Goal: Task Accomplishment & Management: Use online tool/utility

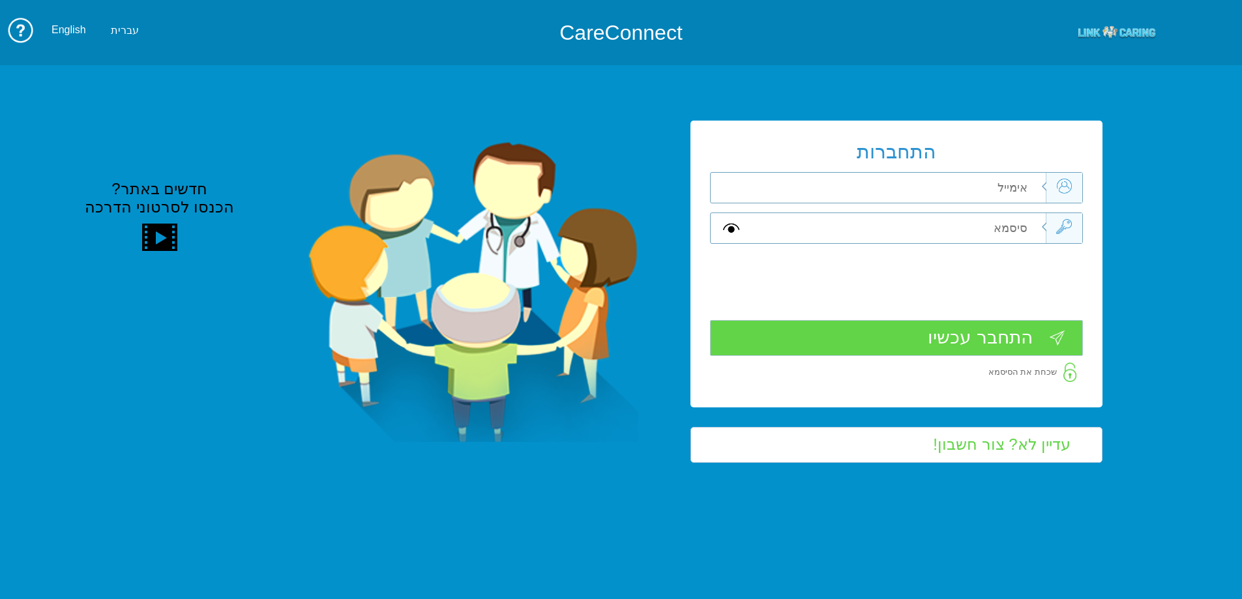
click at [1002, 222] on input "text" at bounding box center [898, 228] width 294 height 30
click at [1003, 220] on input "text" at bounding box center [898, 228] width 294 height 30
type input "gg"
click at [945, 181] on input "text" at bounding box center [898, 188] width 294 height 30
click at [952, 192] on input "text" at bounding box center [898, 188] width 294 height 30
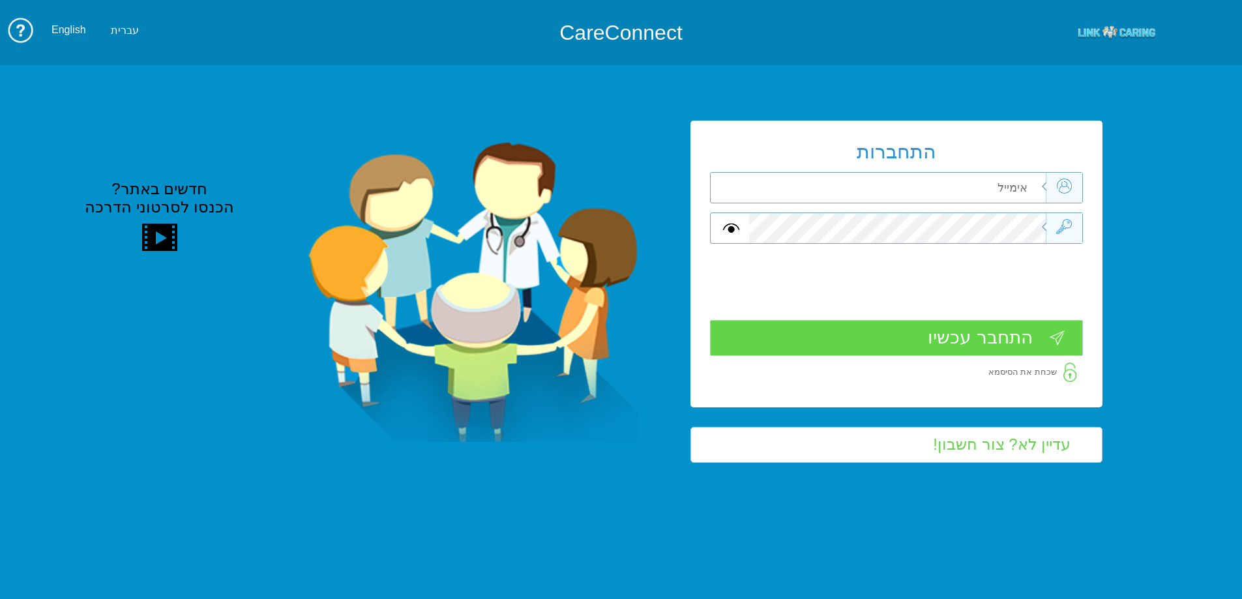
click at [952, 192] on input "text" at bounding box center [898, 188] width 294 height 30
click at [1073, 223] on div at bounding box center [896, 228] width 373 height 31
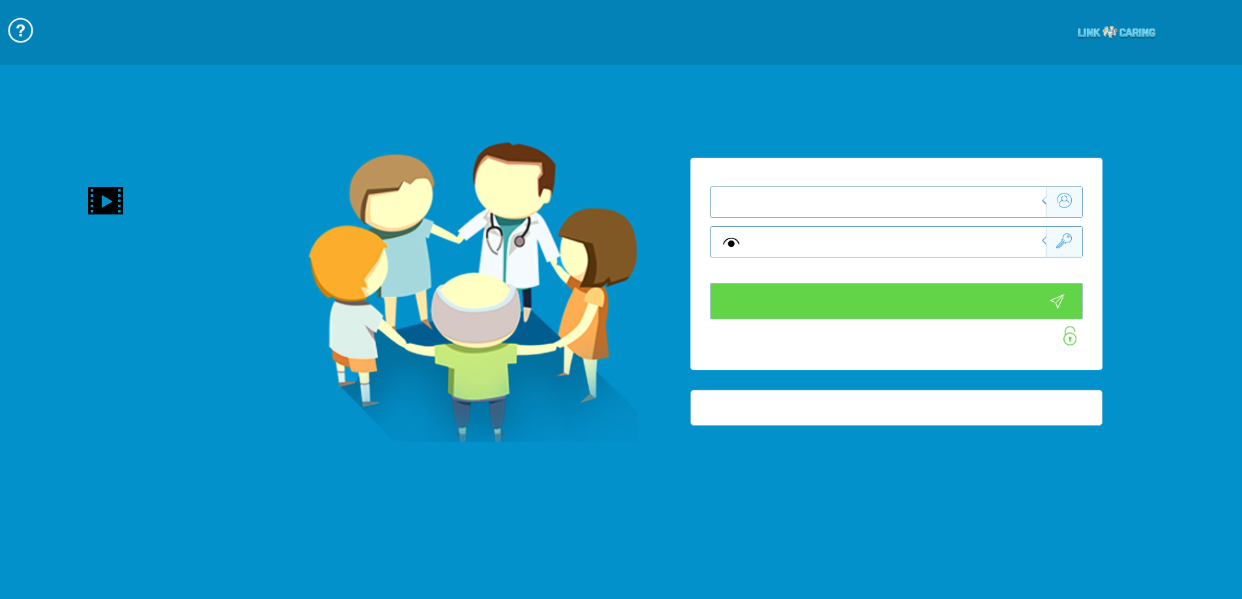
type input "התחבר עכשיו"
type input "עדיין לא? צור חשבון!"
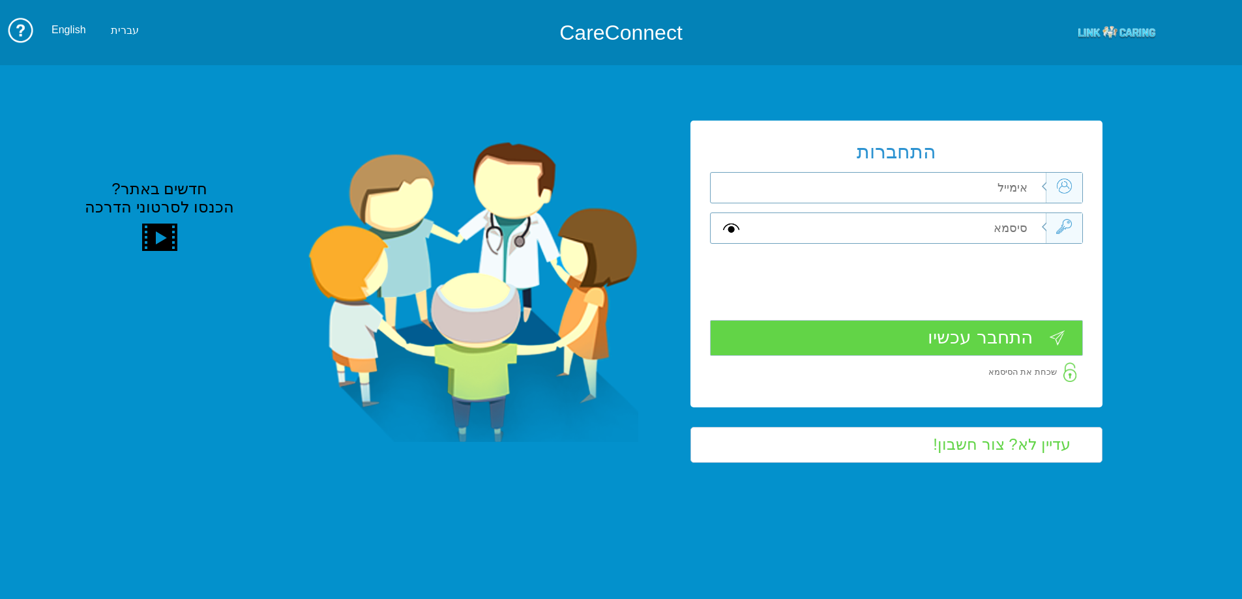
click at [1003, 248] on div "התחברות שדה חובה שדה חובה שדה חובה" at bounding box center [896, 264] width 412 height 286
click at [1002, 248] on div at bounding box center [896, 248] width 373 height 7
click at [1006, 237] on input "text" at bounding box center [898, 228] width 294 height 30
click at [1009, 231] on input "text" at bounding box center [898, 228] width 294 height 30
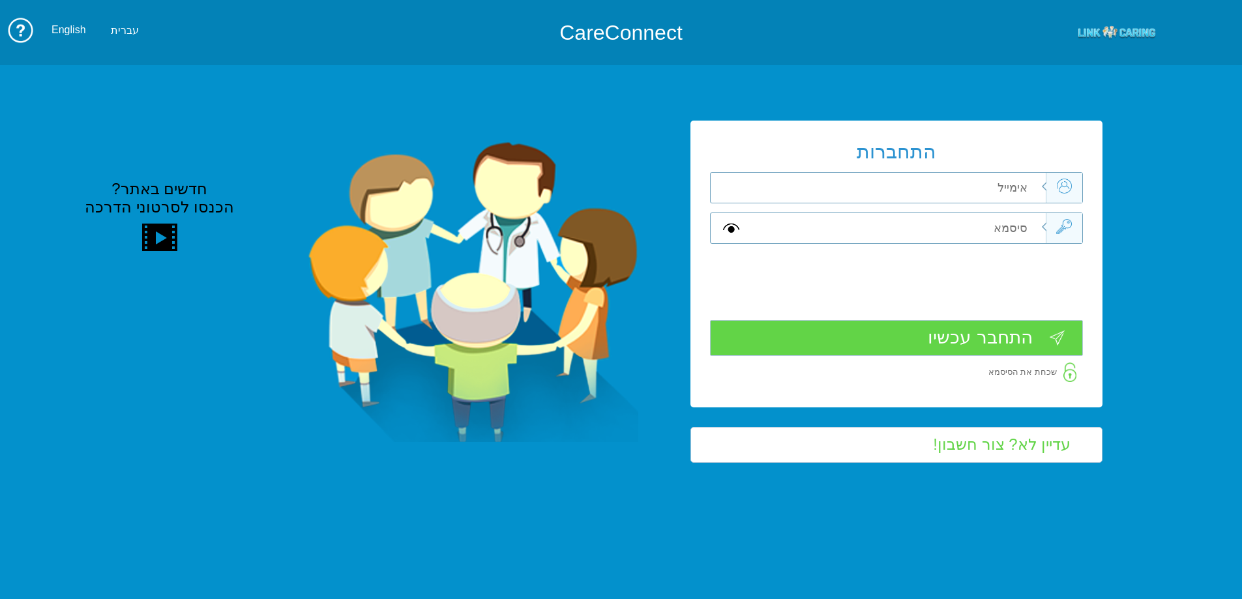
click at [1009, 231] on input "text" at bounding box center [898, 228] width 294 height 30
click at [1001, 190] on input "text" at bounding box center [898, 188] width 294 height 30
type input "V"
type input "ה"
type input "vered.mizrahi@pbsh.health.gov.il"
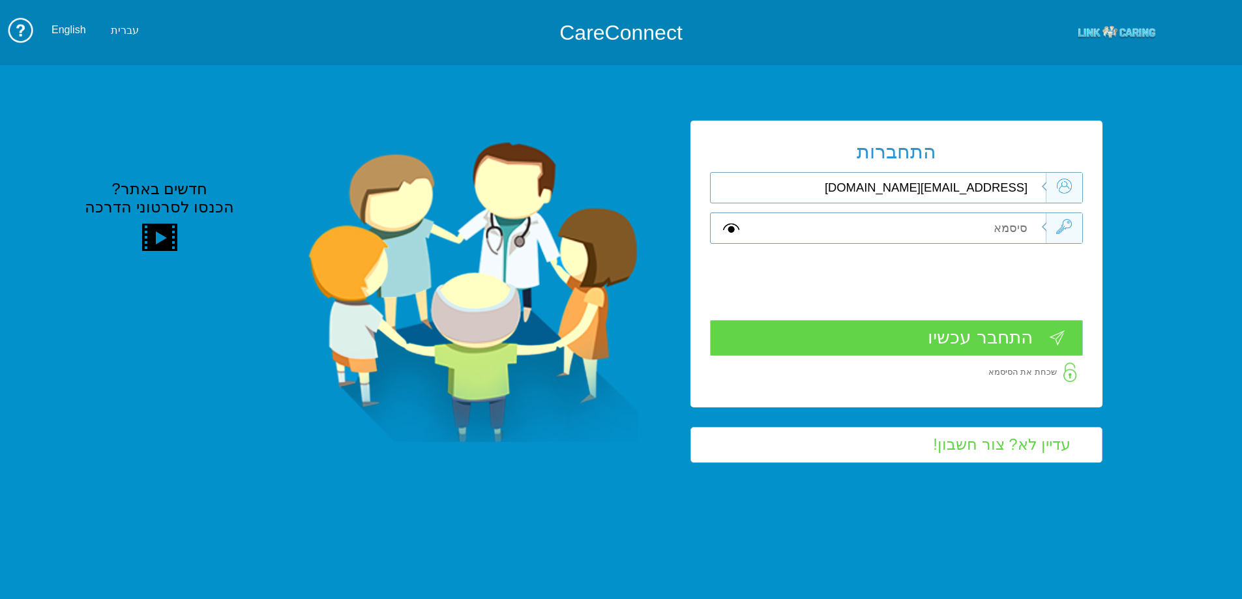
click at [957, 228] on input "text" at bounding box center [898, 228] width 294 height 30
type input "V"
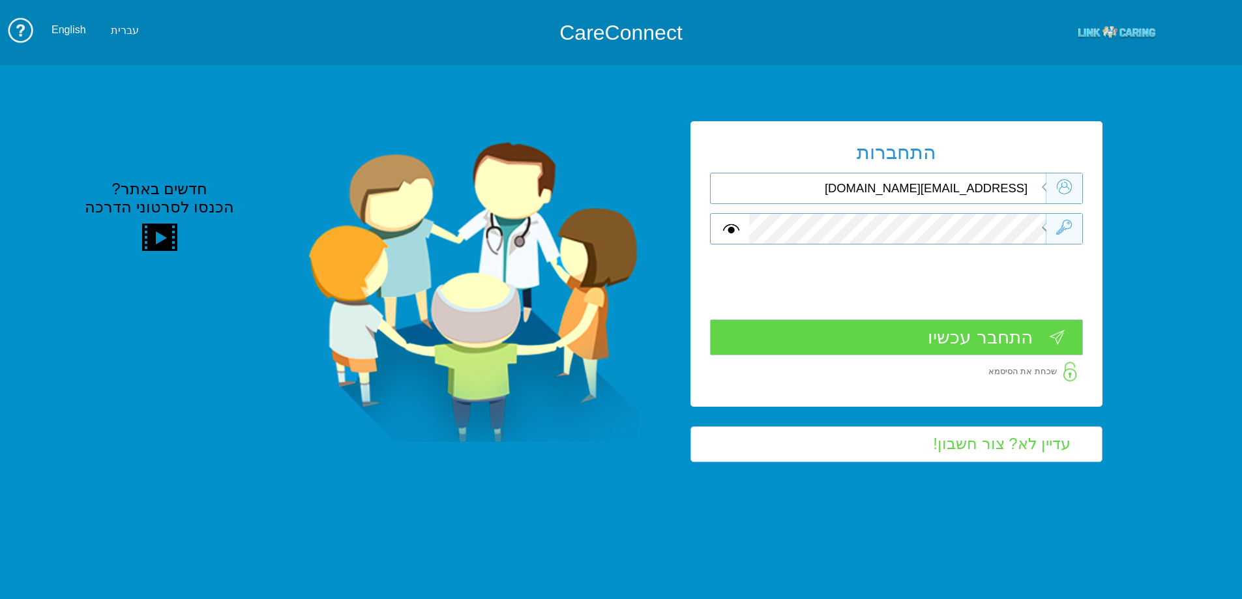
click at [1006, 334] on input "התחבר עכשיו" at bounding box center [896, 337] width 373 height 36
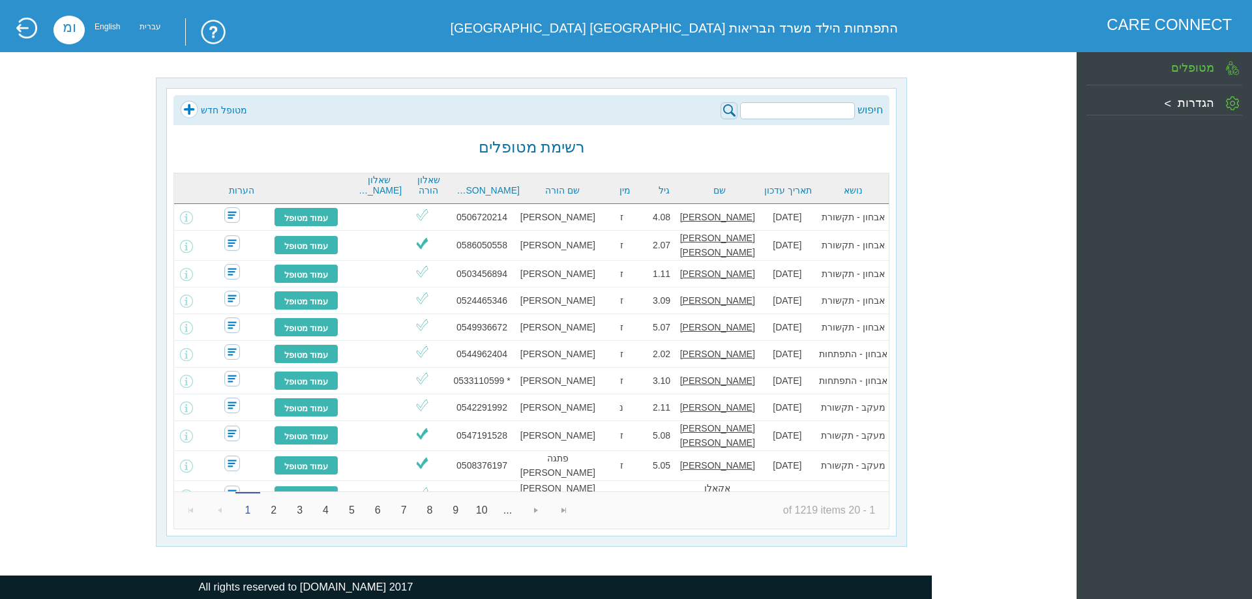
click at [834, 112] on input "search" at bounding box center [797, 110] width 115 height 17
type input "רבקה"
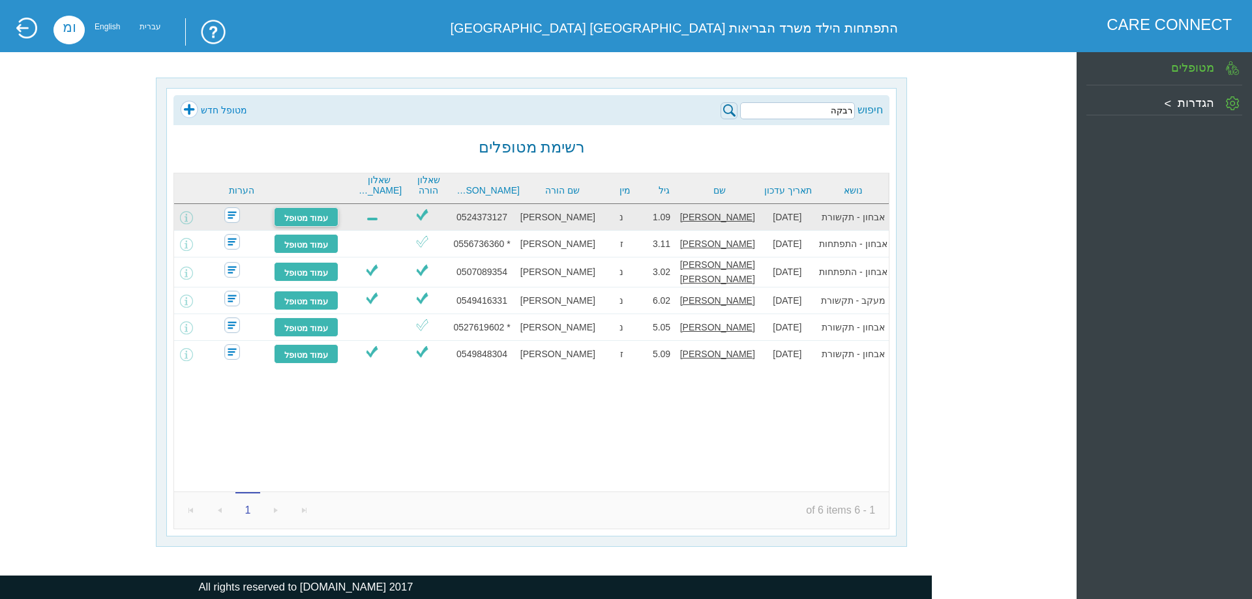
click at [325, 220] on link "עמוד מטופל" at bounding box center [306, 217] width 65 height 20
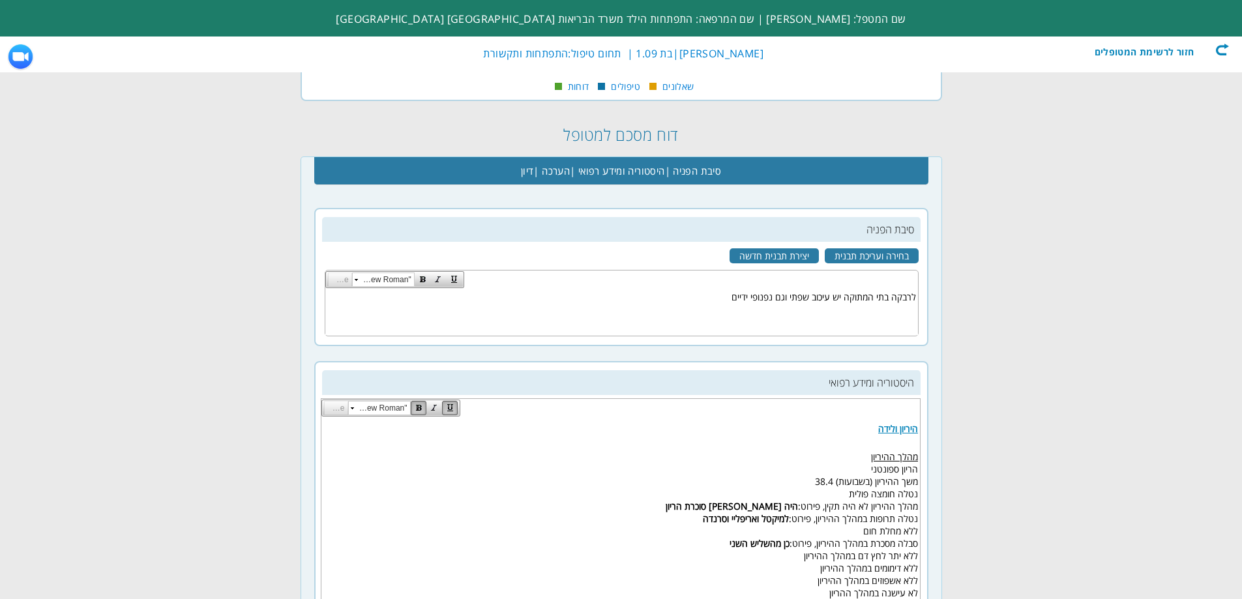
click at [746, 521] on strong "למיקטל ואריפליי וסרנדה" at bounding box center [745, 518] width 86 height 12
copy strong "ואריפליי"
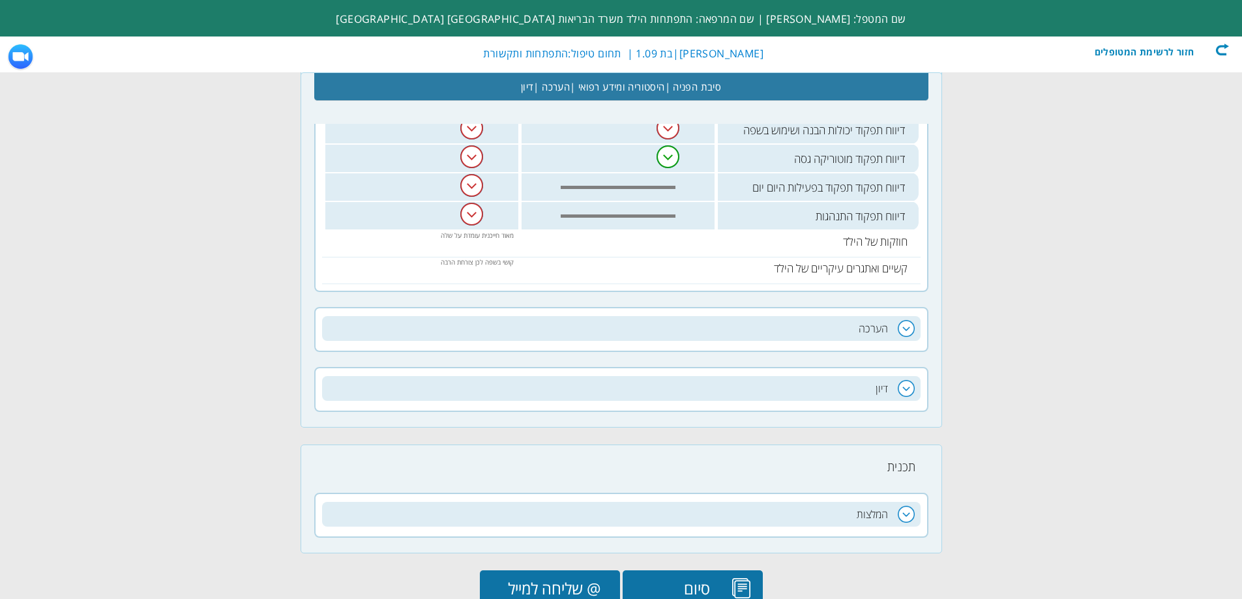
scroll to position [782, 0]
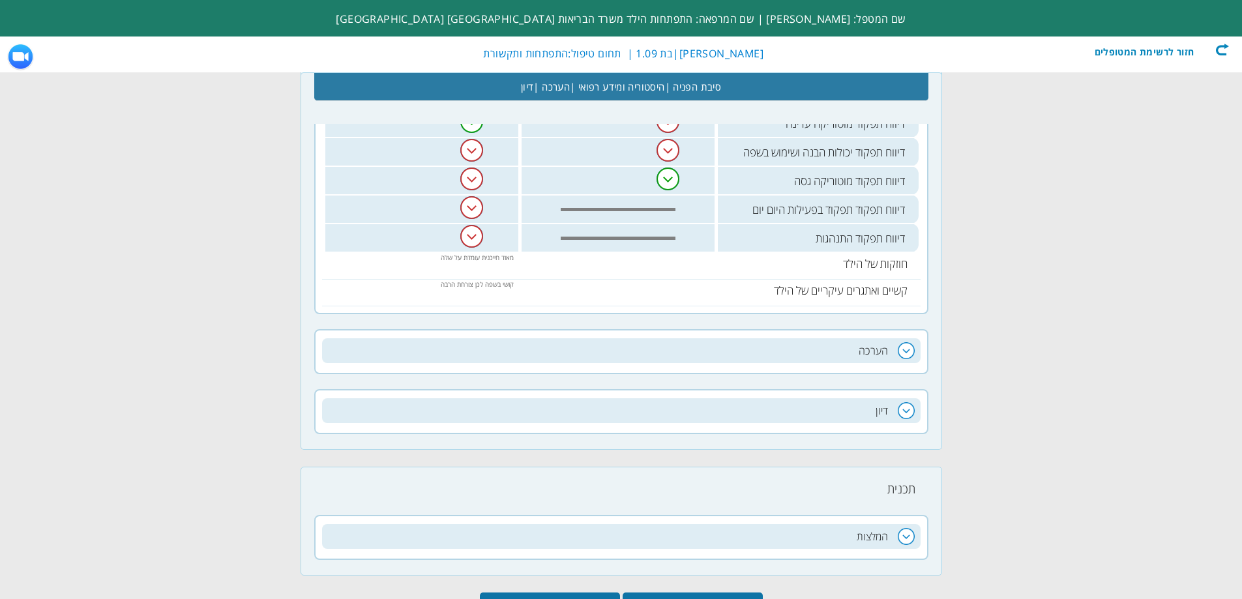
click at [861, 345] on h2 "הערכה" at bounding box center [621, 350] width 599 height 25
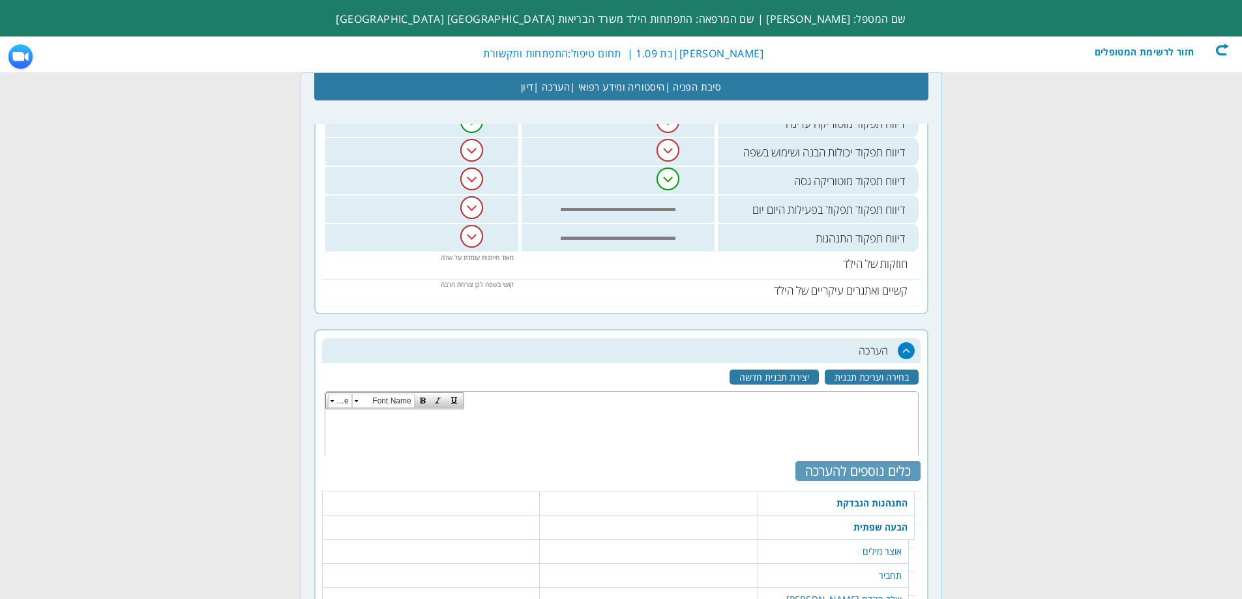
click at [837, 469] on div "כלים נוספים להערכה" at bounding box center [857, 471] width 125 height 20
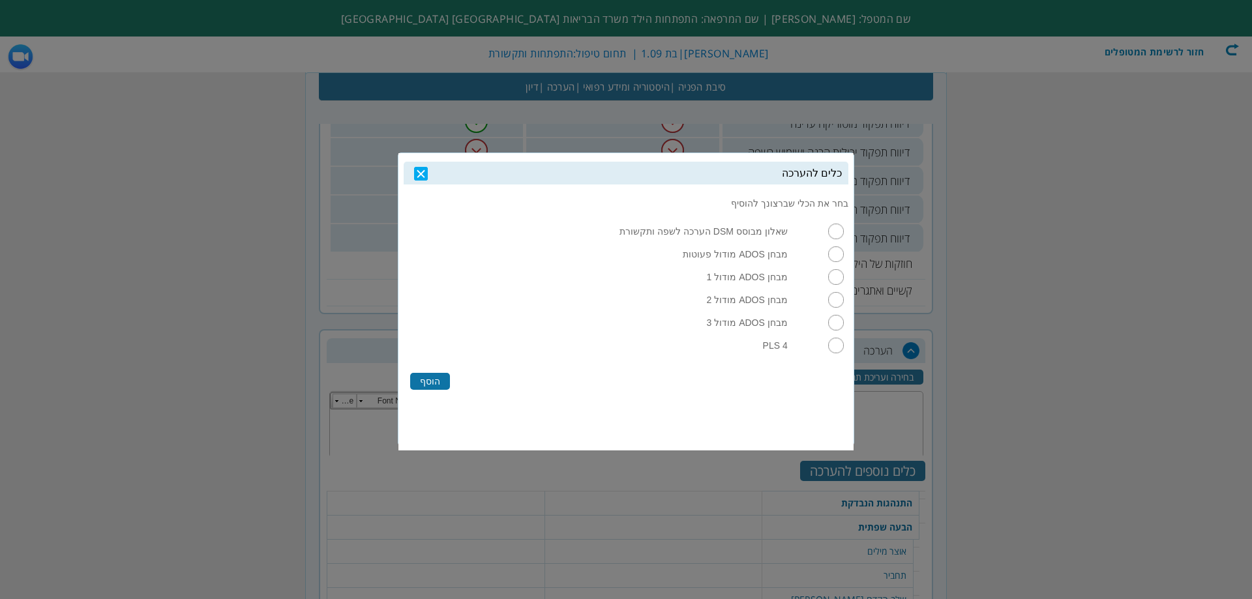
click at [832, 353] on input "radio" at bounding box center [836, 346] width 16 height 16
radio input "true"
click at [428, 389] on label "הוסף" at bounding box center [430, 381] width 40 height 17
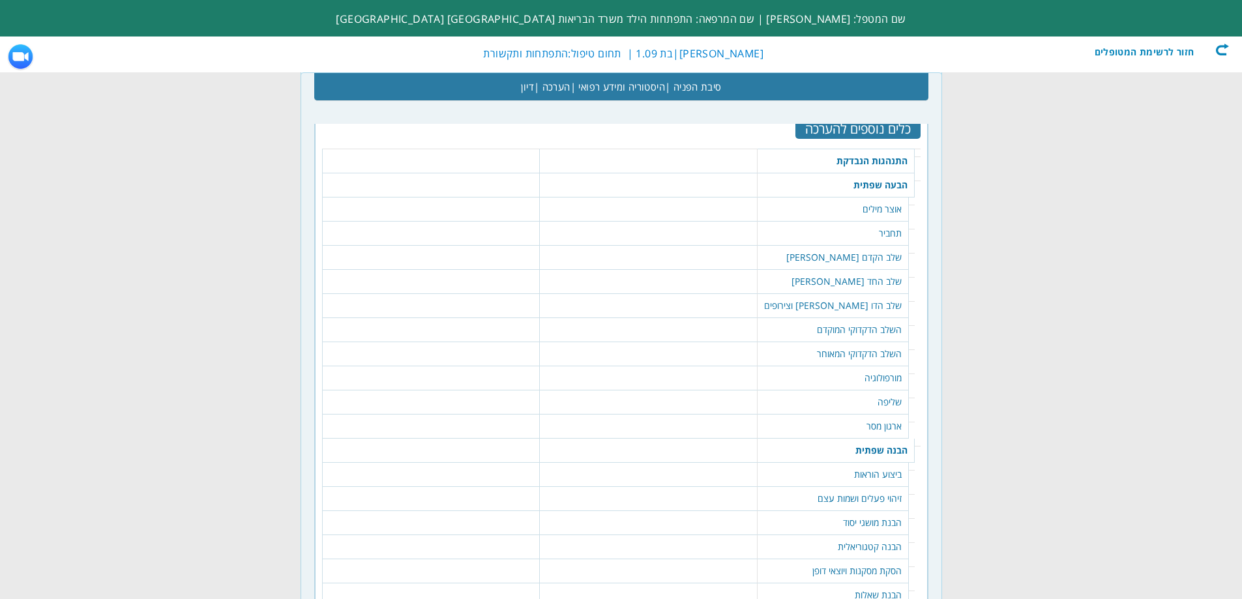
scroll to position [1127, 0]
